Goal: Task Accomplishment & Management: Check status

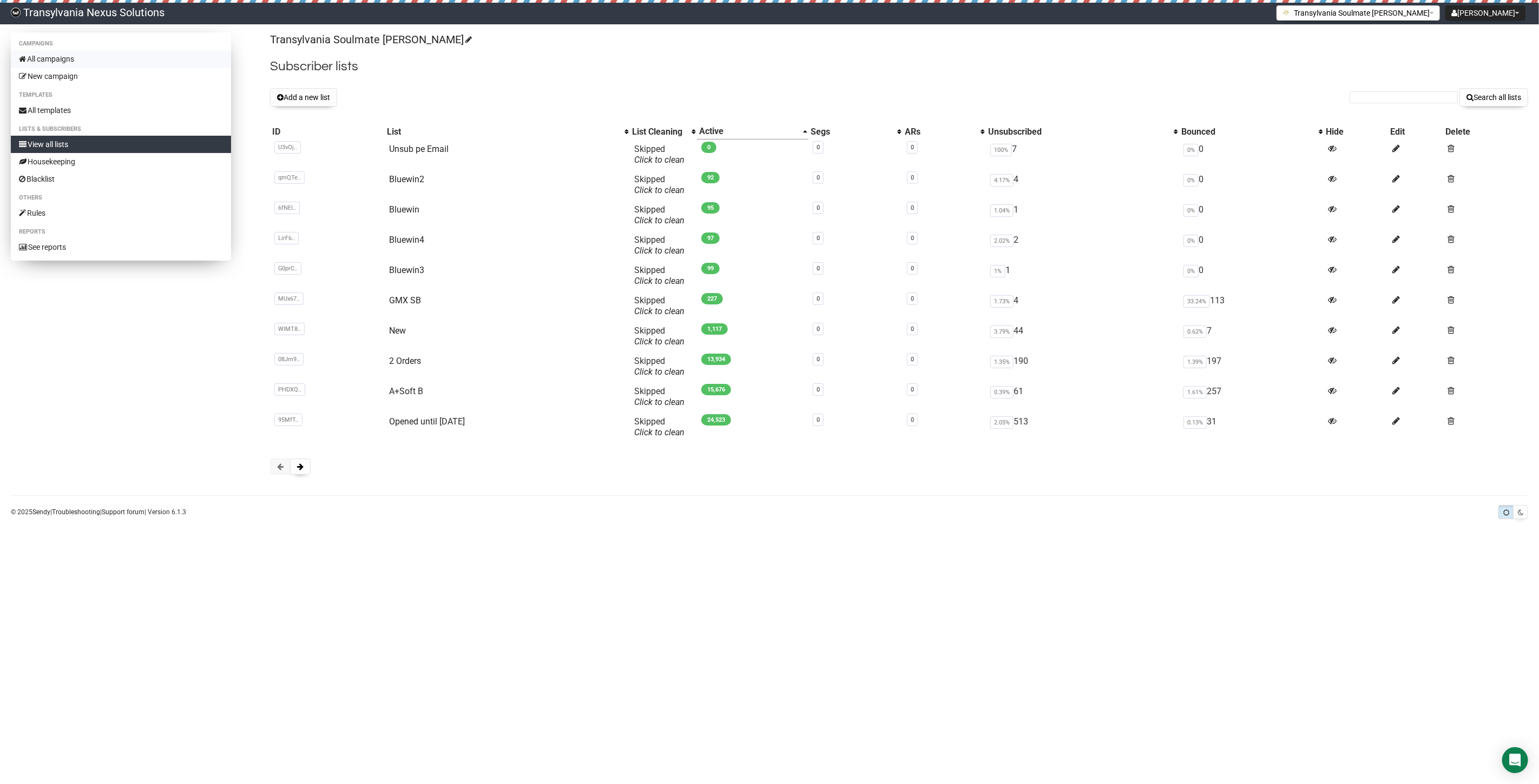
click at [67, 51] on link "All campaigns" at bounding box center [121, 58] width 221 height 18
click at [539, 690] on body "Transylvania Nexus Solutions [PERSON_NAME] Settings Logout Transylvania Soulmat…" at bounding box center [769, 392] width 1539 height 784
click at [403, 357] on link "2 Orders" at bounding box center [405, 360] width 32 height 10
click at [89, 59] on link "All campaigns" at bounding box center [121, 58] width 221 height 18
